Goal: Transaction & Acquisition: Purchase product/service

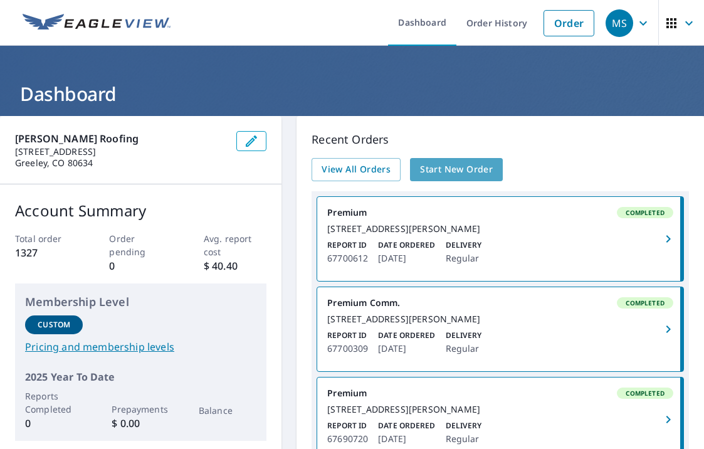
click at [459, 164] on span "Start New Order" at bounding box center [456, 170] width 73 height 16
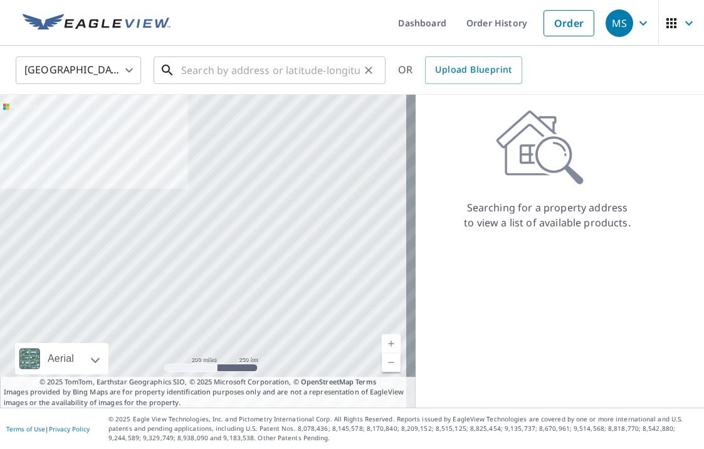
click at [211, 67] on input "text" at bounding box center [270, 70] width 179 height 35
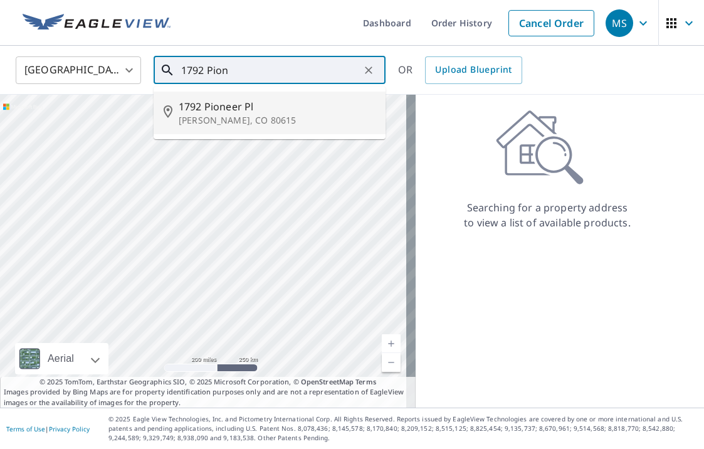
click at [219, 109] on span "1792 Pioneer Pl" at bounding box center [277, 106] width 197 height 15
type input "[STREET_ADDRESS][PERSON_NAME]"
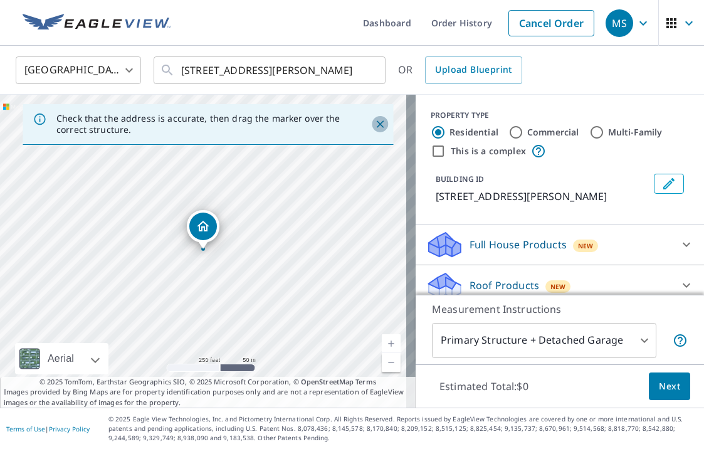
click at [374, 120] on icon "Close" at bounding box center [380, 124] width 13 height 13
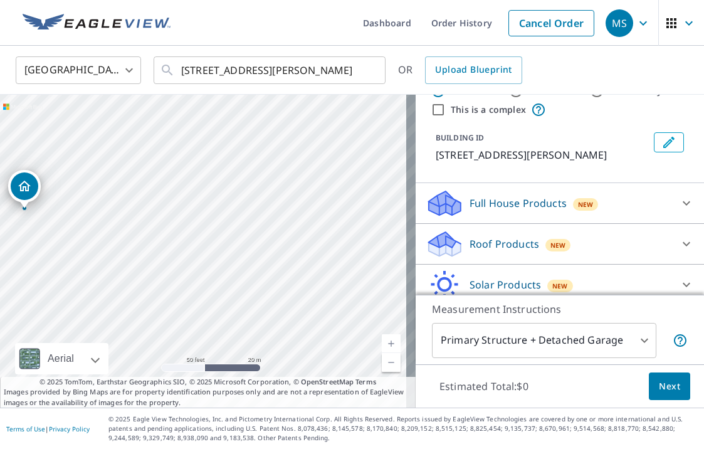
scroll to position [63, 0]
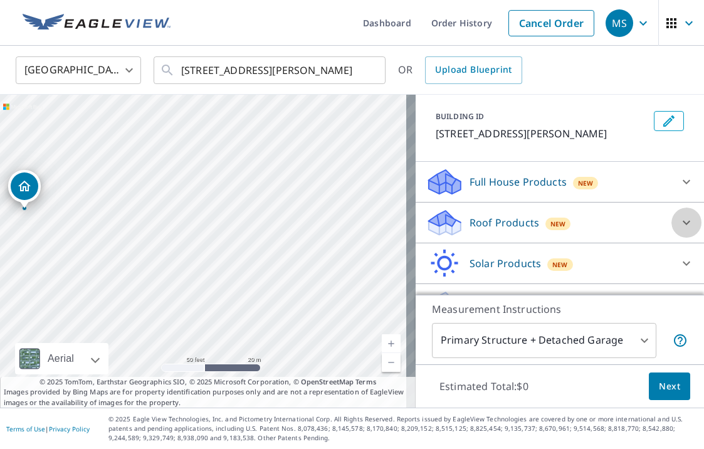
click at [679, 220] on icon at bounding box center [686, 222] width 15 height 15
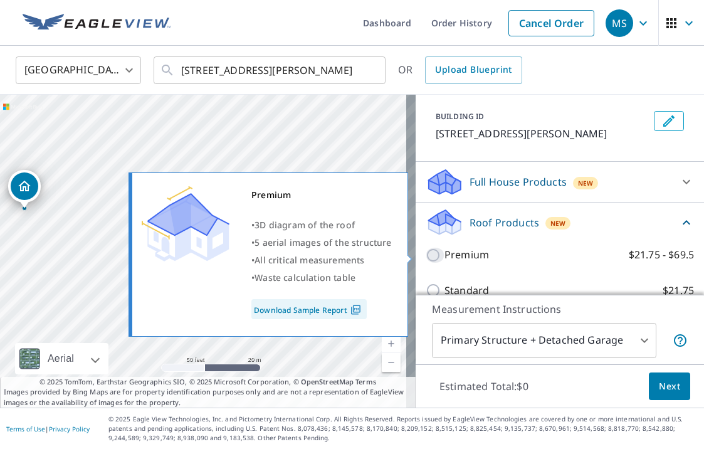
click at [426, 255] on input "Premium $21.75 - $69.5" at bounding box center [435, 255] width 19 height 15
checkbox input "true"
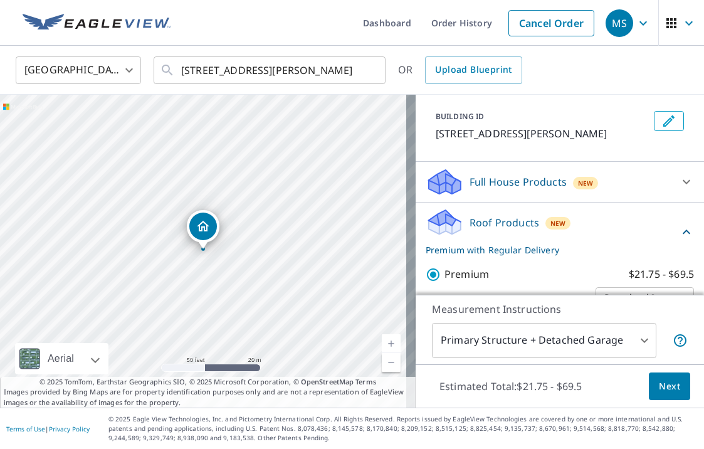
scroll to position [188, 0]
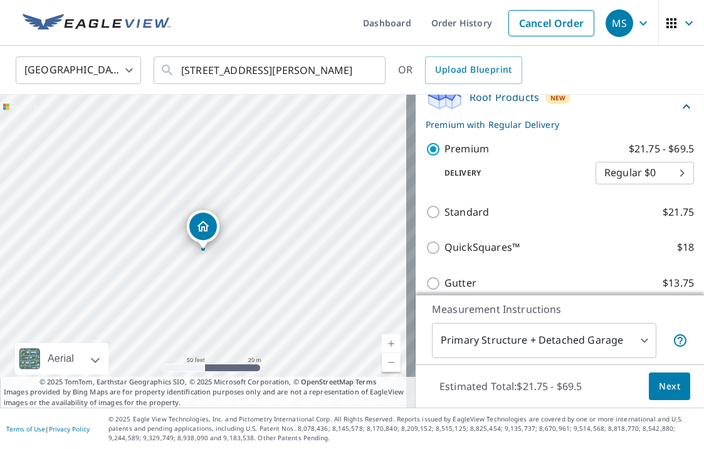
click at [634, 337] on body "MS MS Dashboard Order History Cancel Order MS [GEOGRAPHIC_DATA] US ​ [STREET_AD…" at bounding box center [352, 224] width 704 height 449
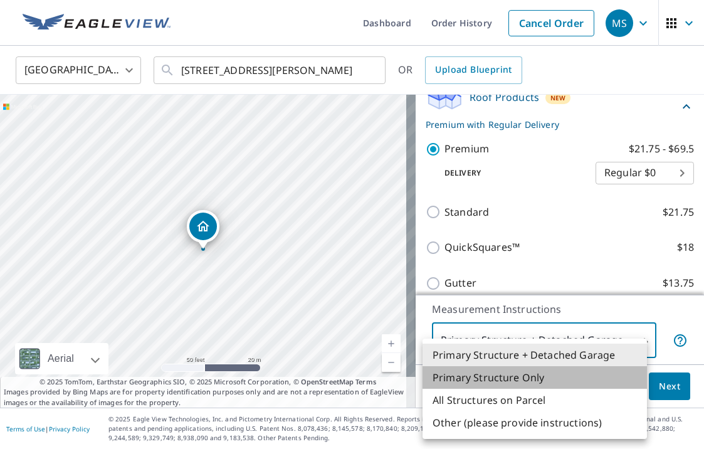
click at [507, 376] on li "Primary Structure Only" at bounding box center [535, 377] width 225 height 23
type input "2"
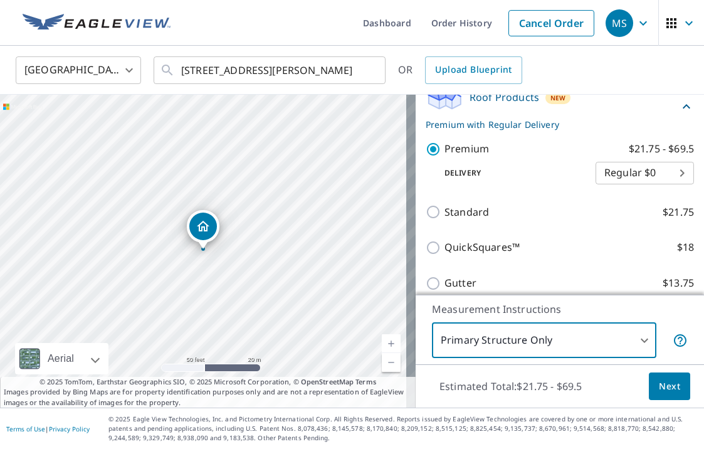
click at [663, 385] on span "Next" at bounding box center [669, 387] width 21 height 16
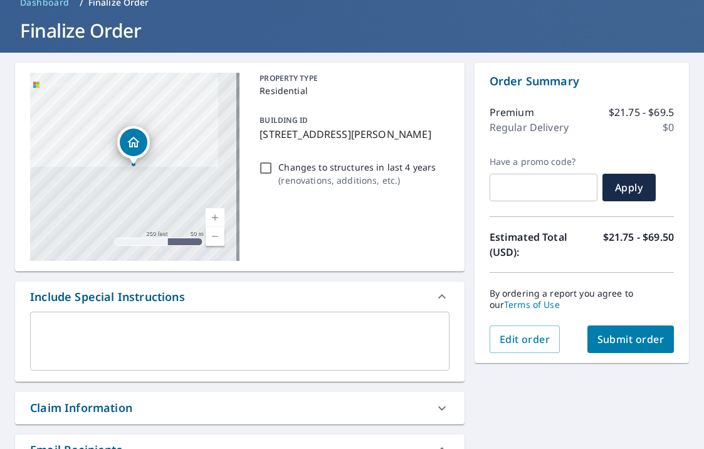
scroll to position [125, 0]
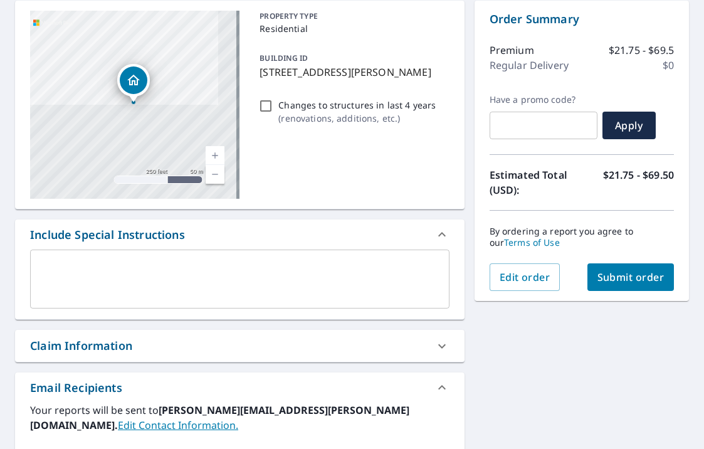
click at [612, 277] on span "Submit order" at bounding box center [631, 277] width 67 height 14
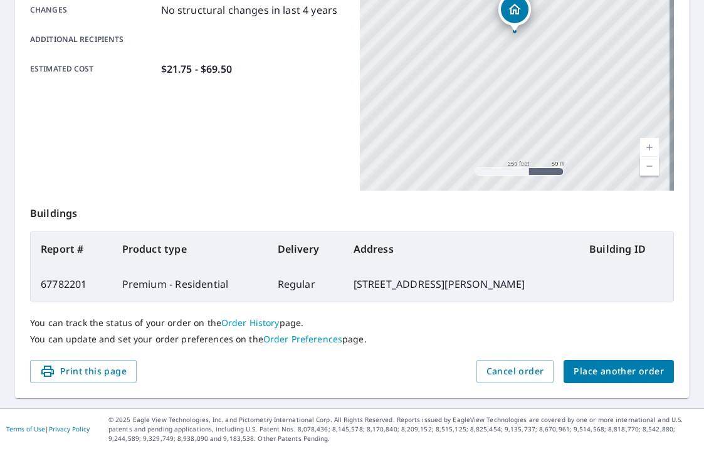
scroll to position [299, 0]
click at [98, 363] on button "Print this page" at bounding box center [83, 370] width 107 height 23
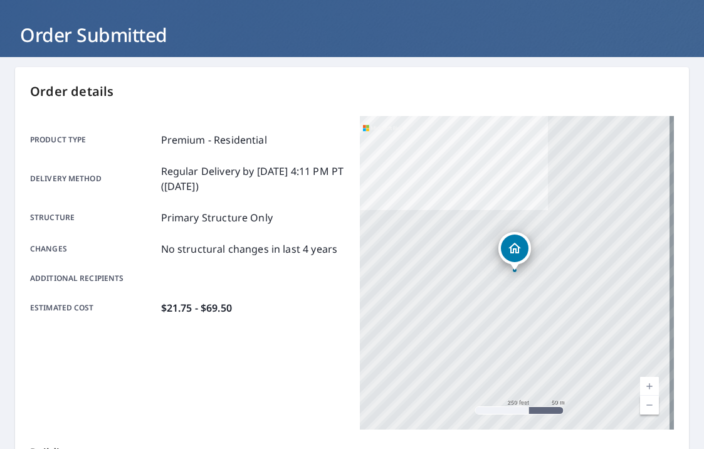
scroll to position [0, 0]
